Goal: Information Seeking & Learning: Learn about a topic

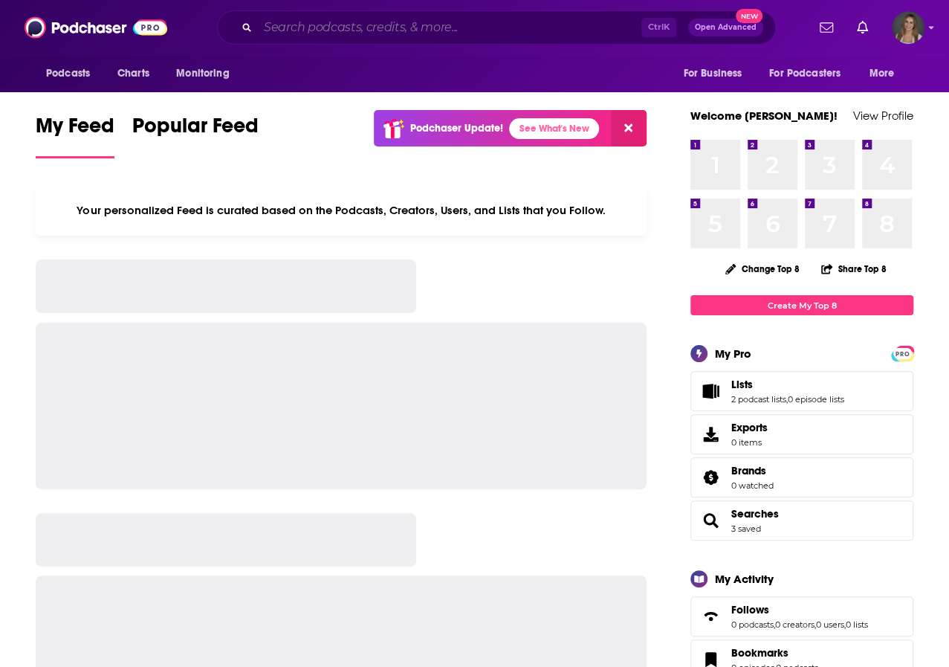
click at [290, 22] on input "Search podcasts, credits, & more..." at bounding box center [449, 28] width 383 height 24
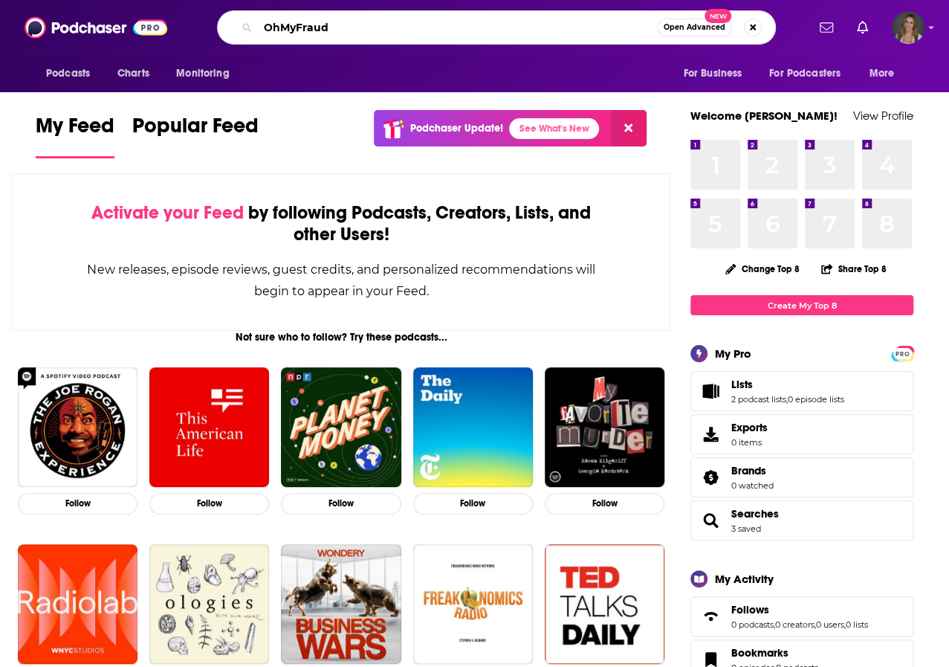
type input "OhMyFraud"
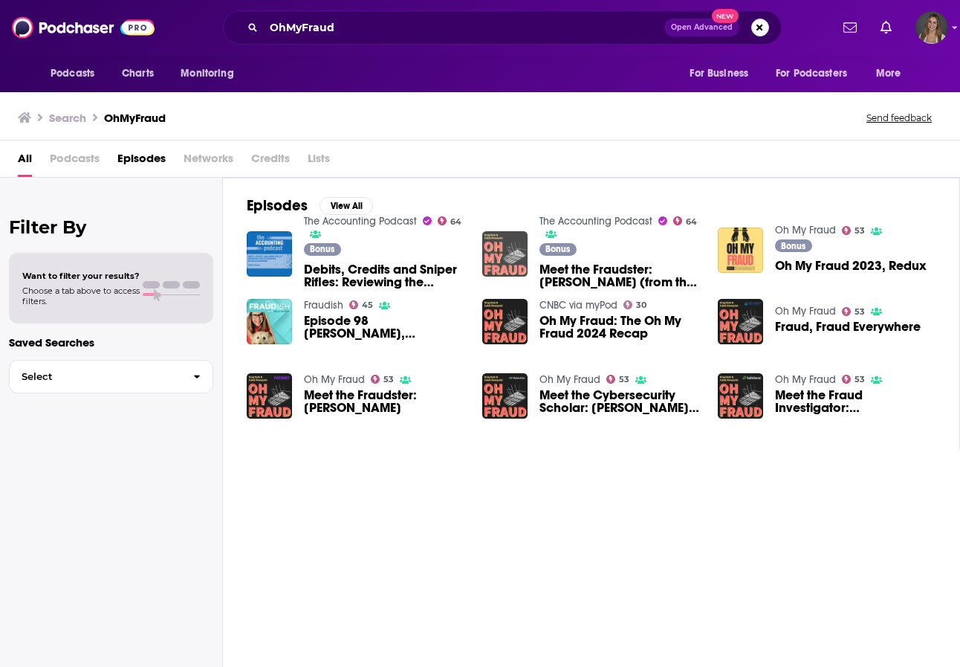
click at [511, 256] on img "Meet the Fraudster: Nathan Mueller (from the Oh My Fraud podcast)" at bounding box center [504, 253] width 45 height 45
click at [739, 244] on img "Oh My Fraud 2023, Redux" at bounding box center [740, 249] width 45 height 45
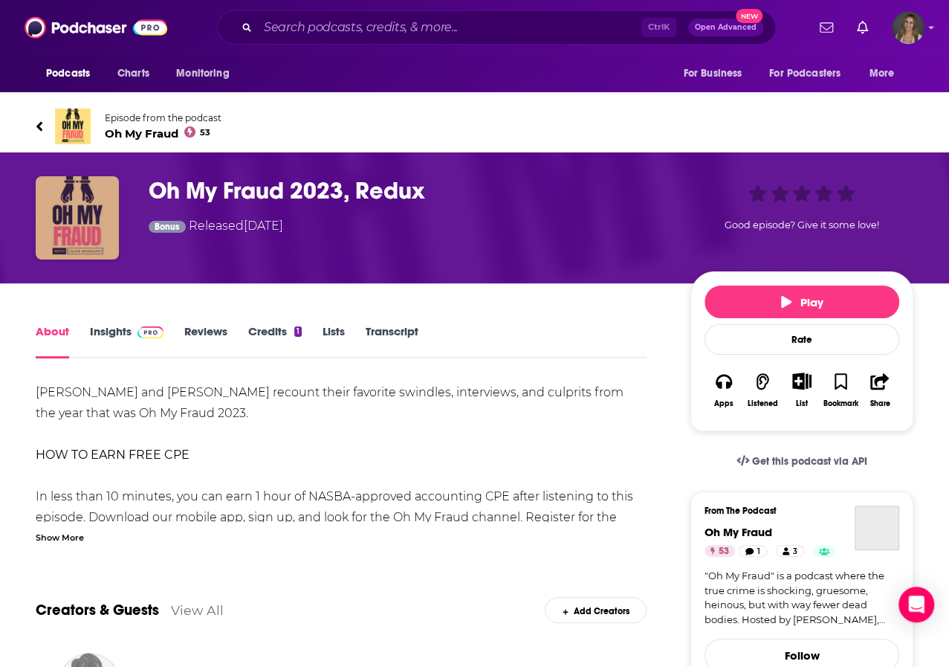
click at [101, 203] on img "Oh My Fraud 2023, Redux" at bounding box center [77, 217] width 83 height 83
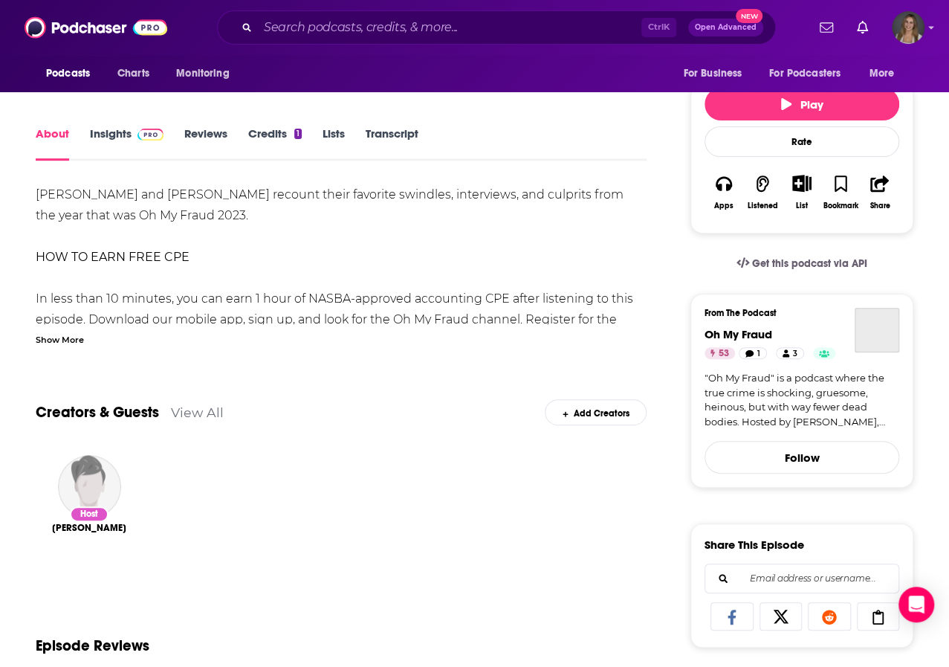
scroll to position [313, 0]
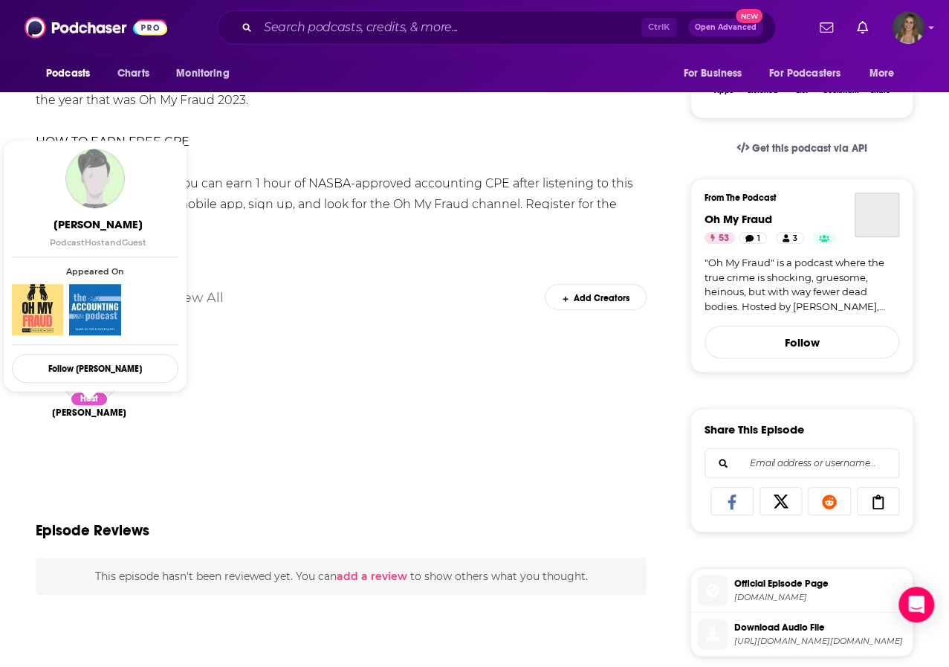
drag, startPoint x: 146, startPoint y: 406, endPoint x: 53, endPoint y: 412, distance: 93.0
click at [53, 412] on div "Host [PERSON_NAME]" at bounding box center [341, 407] width 611 height 158
copy span "[PERSON_NAME]"
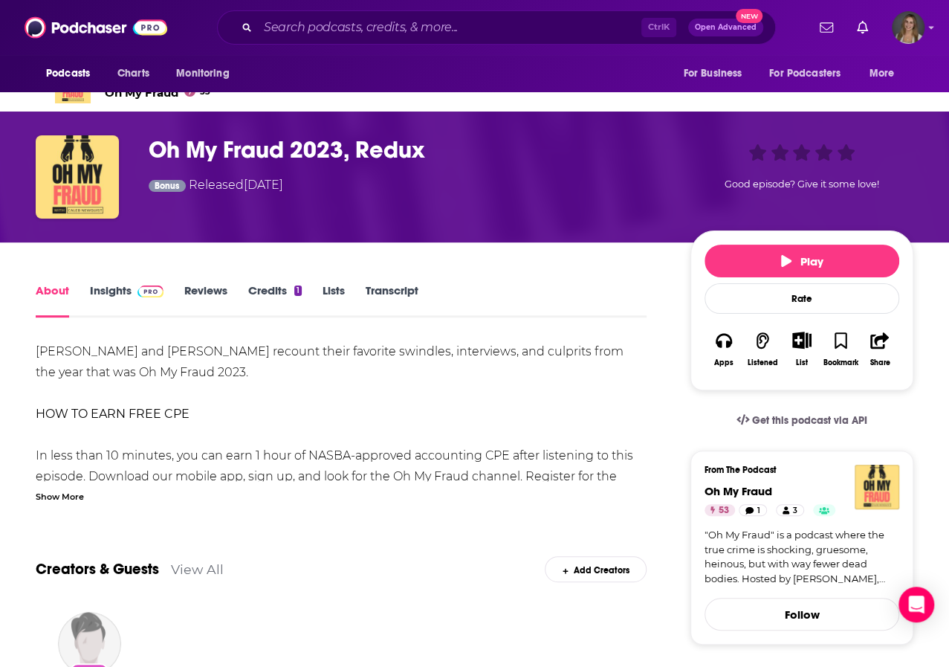
scroll to position [0, 0]
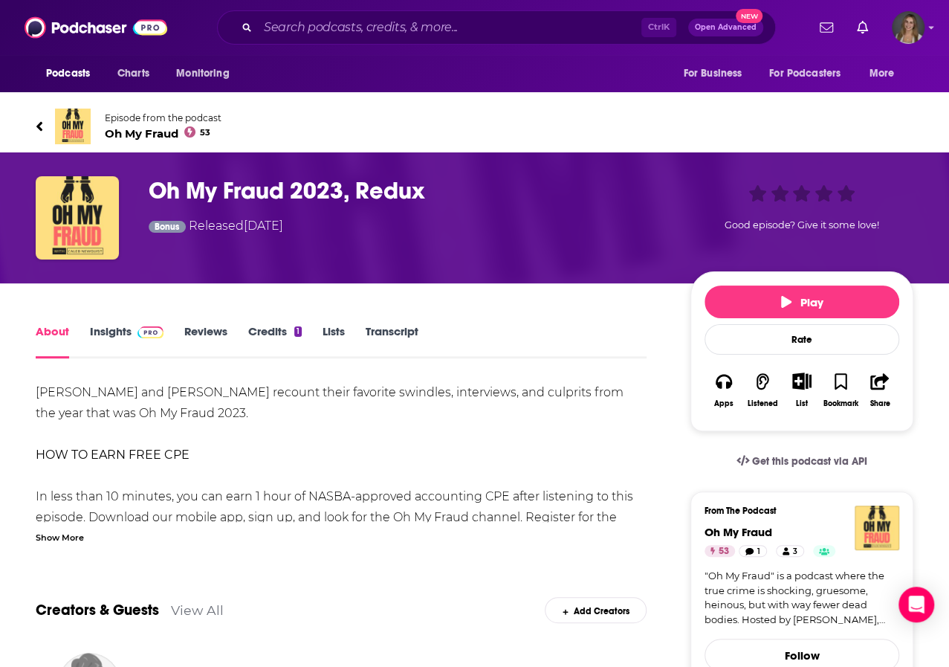
click at [117, 333] on link "Insights" at bounding box center [127, 341] width 74 height 34
